Goal: Transaction & Acquisition: Purchase product/service

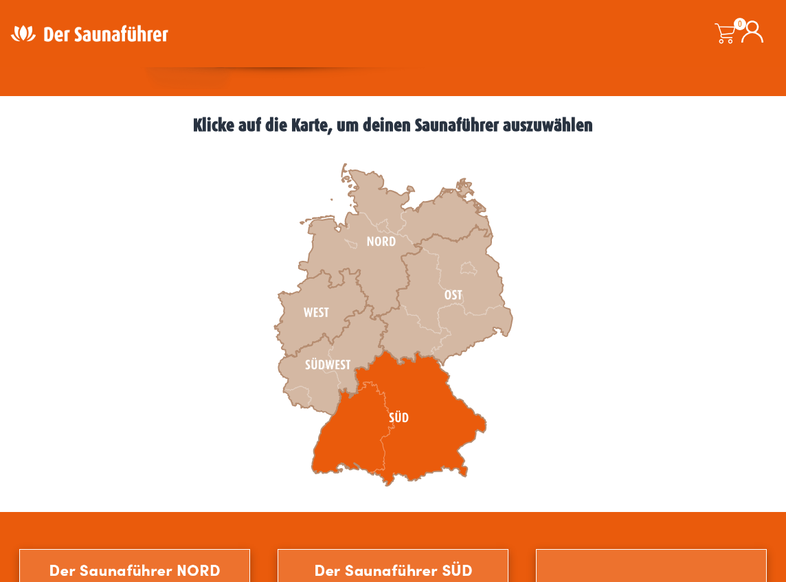
scroll to position [346, 0]
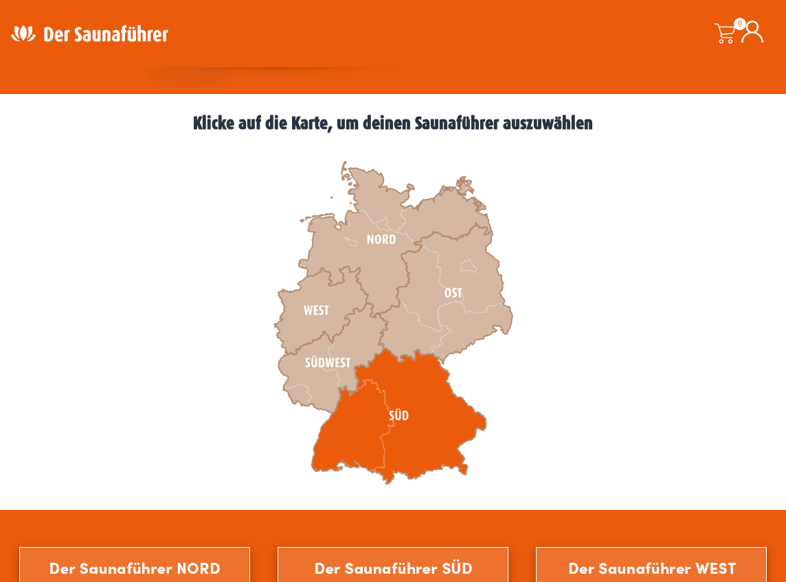
click at [390, 418] on icon at bounding box center [399, 416] width 174 height 136
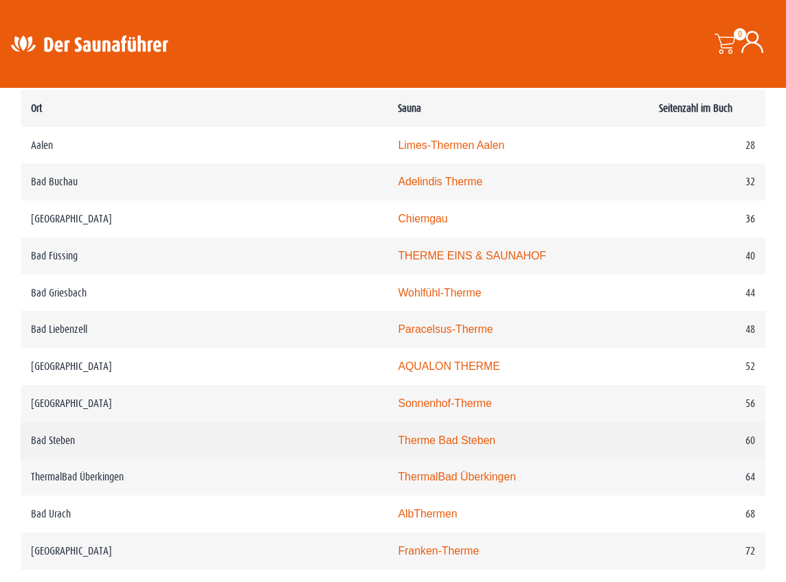
scroll to position [740, 0]
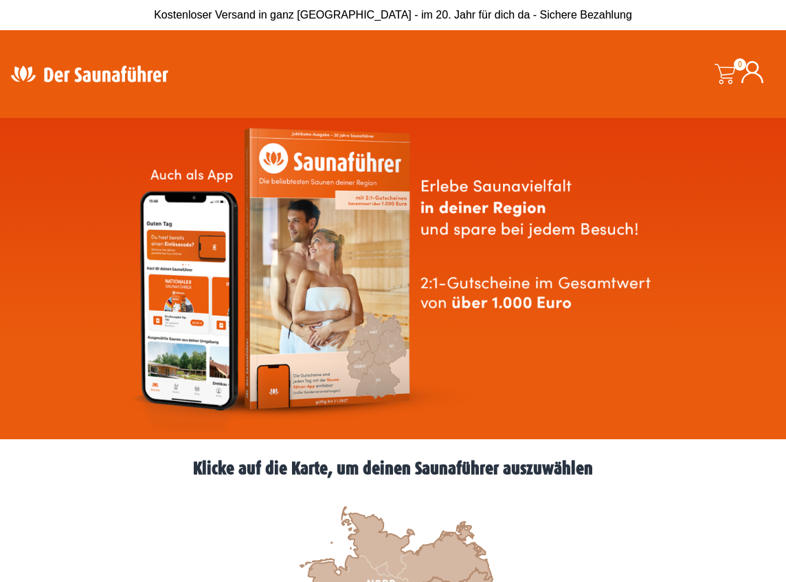
click at [336, 276] on img at bounding box center [393, 279] width 539 height 308
click at [275, 385] on img at bounding box center [393, 279] width 539 height 308
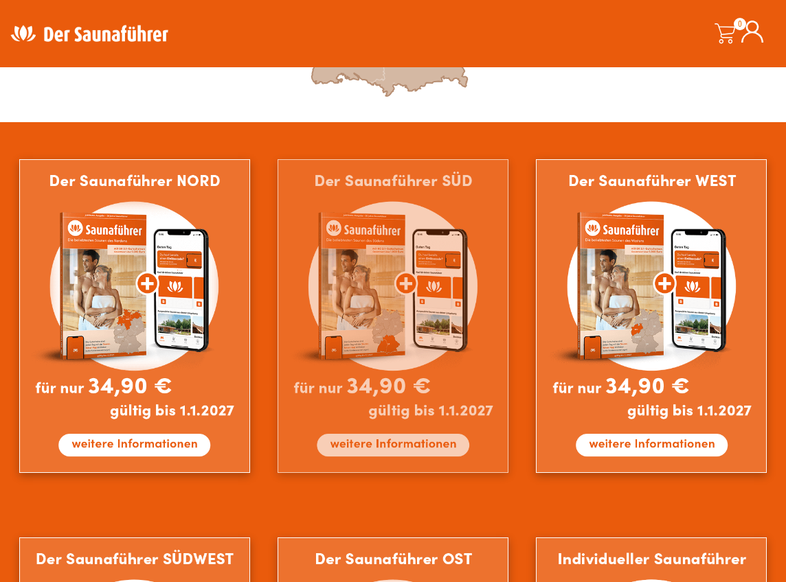
scroll to position [734, 0]
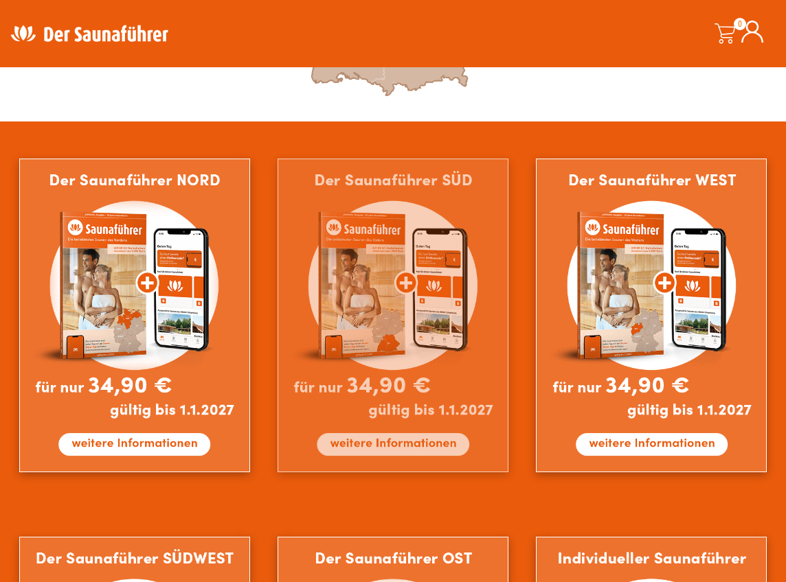
click at [385, 442] on img at bounding box center [393, 316] width 231 height 314
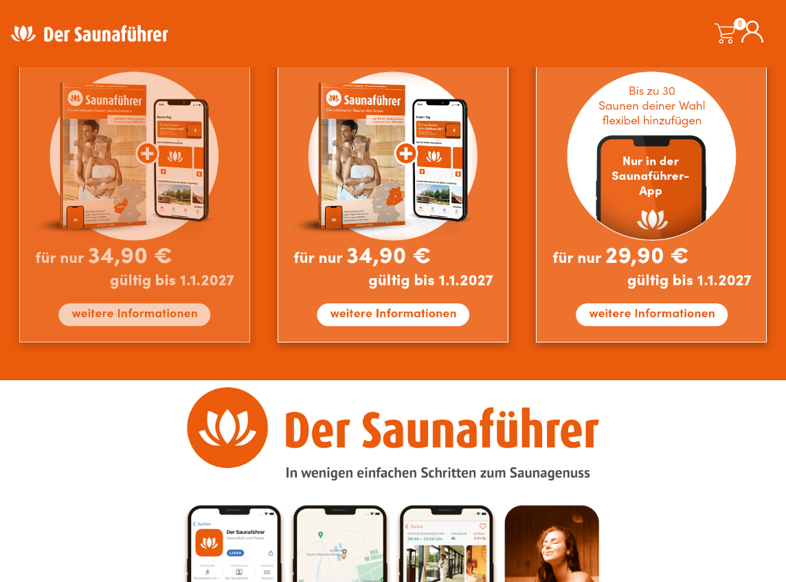
scroll to position [1237, 0]
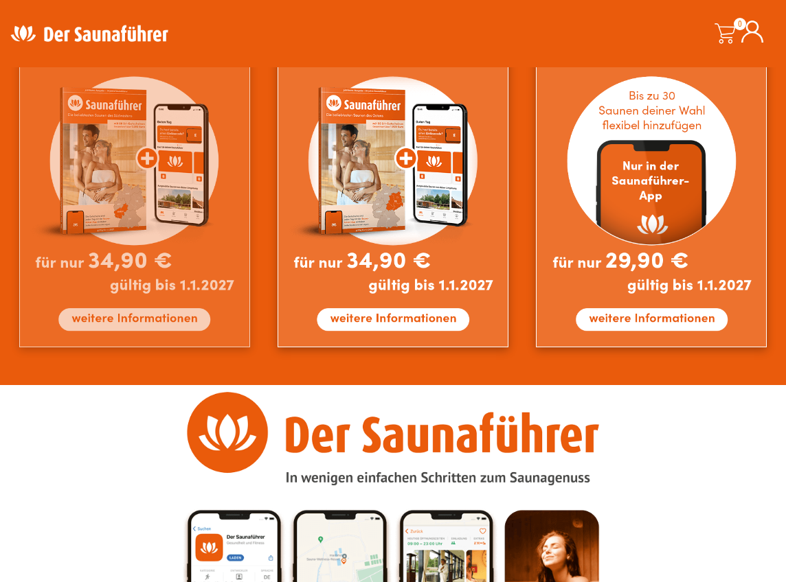
click at [134, 318] on img at bounding box center [134, 191] width 231 height 314
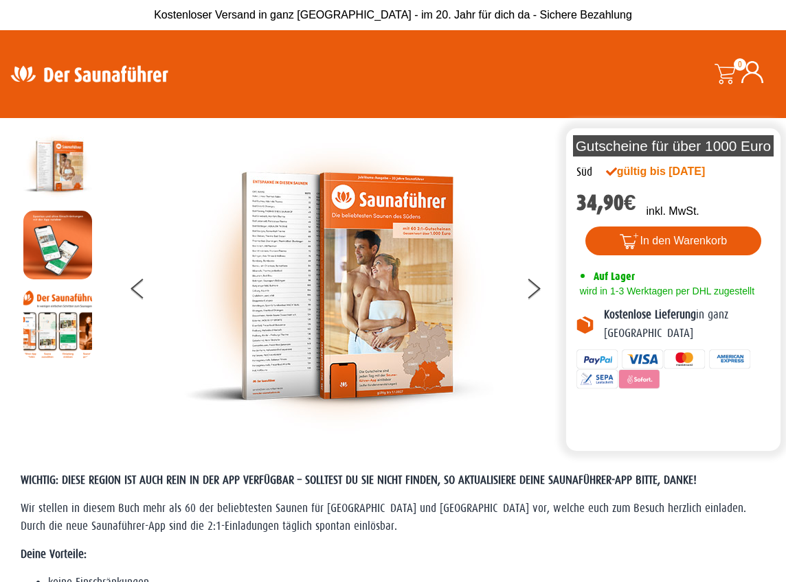
click at [273, 319] on img at bounding box center [338, 286] width 309 height 309
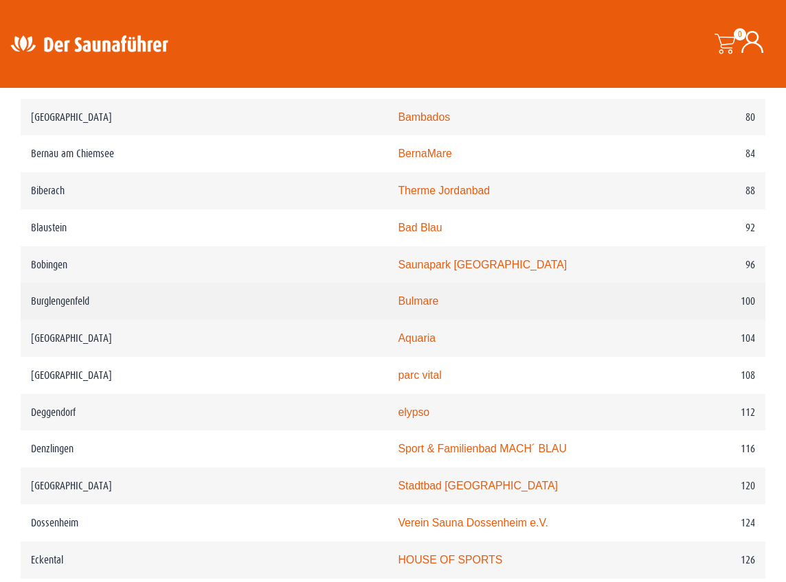
scroll to position [1252, 0]
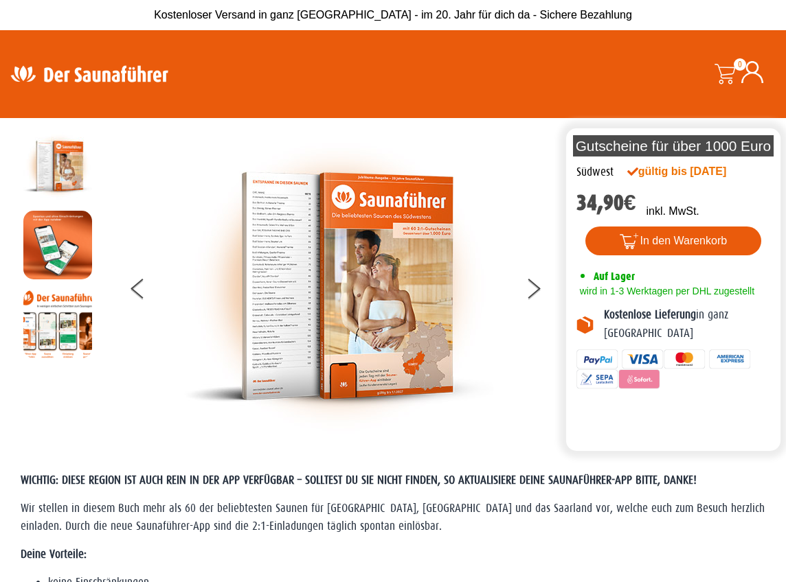
click at [269, 297] on img at bounding box center [338, 286] width 309 height 309
click at [349, 381] on img at bounding box center [338, 286] width 309 height 309
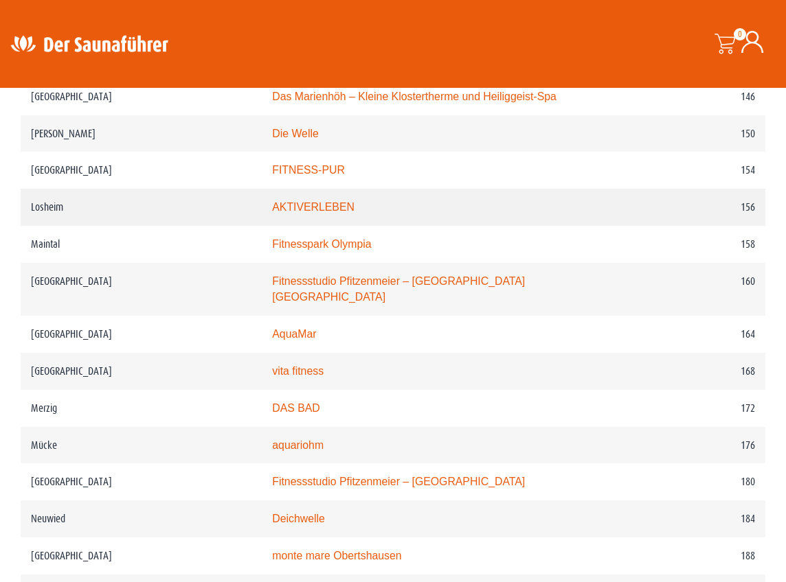
scroll to position [2002, 0]
